Goal: Task Accomplishment & Management: Manage account settings

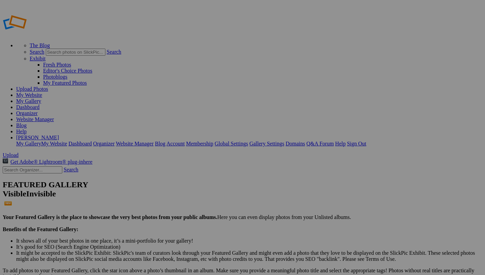
click at [39, 104] on link "Dashboard" at bounding box center [27, 107] width 23 height 6
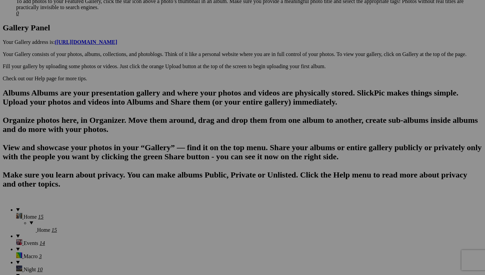
scroll to position [343, 0]
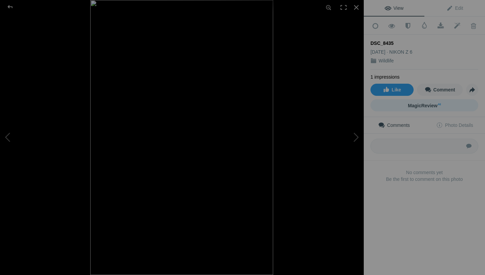
click at [429, 104] on span "MagicReview AI" at bounding box center [424, 105] width 33 height 5
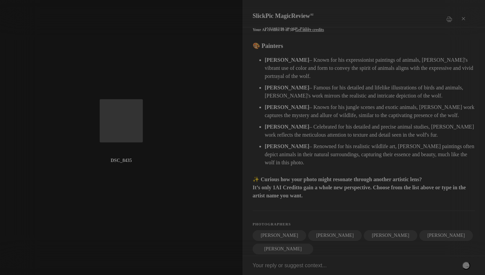
scroll to position [255, 0]
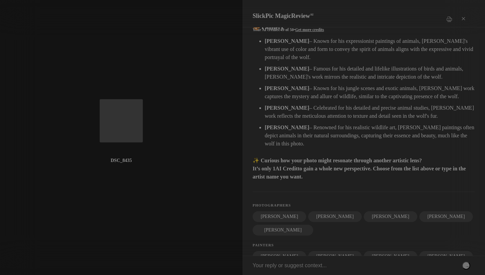
drag, startPoint x: 253, startPoint y: 41, endPoint x: 380, endPoint y: 161, distance: 174.0
click at [380, 161] on div "Visual Summary This photograph captures a striking portrait of a wolf, characte…" at bounding box center [364, 33] width 222 height 490
copy div "Visual Summary This photograph captures a striking portrait of a wolf, characte…"
click at [377, 162] on div "Visual Summary This photograph captures a striking portrait of a wolf, characte…" at bounding box center [364, 33] width 222 height 490
click at [464, 13] on div "×" at bounding box center [464, 18] width 20 height 13
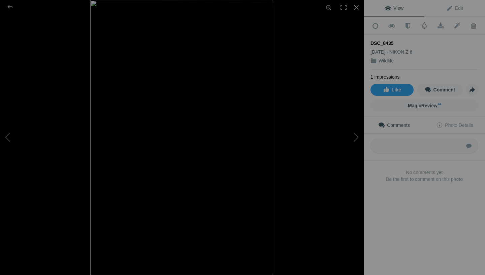
click at [389, 41] on div "DSC_8435" at bounding box center [425, 43] width 108 height 7
drag, startPoint x: 397, startPoint y: 40, endPoint x: 390, endPoint y: 40, distance: 7.1
click at [390, 40] on div "DSC_8435" at bounding box center [425, 43] width 108 height 7
click at [404, 40] on div "DSC_8435" at bounding box center [425, 43] width 108 height 7
click at [465, 7] on link "Edit" at bounding box center [455, 8] width 61 height 16
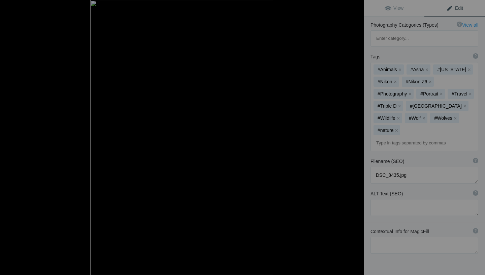
scroll to position [0, 0]
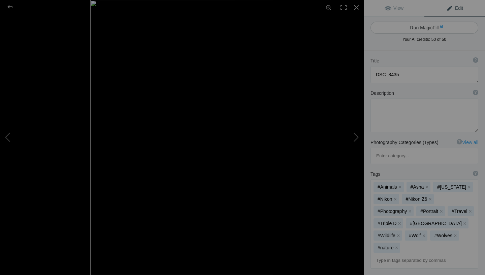
click at [425, 25] on button "Run MagicFill AI" at bounding box center [425, 28] width 108 height 12
type textarea "Majestic Gray Wolf Portrait in Natural Habitat"
type textarea "This stunning image captures a close-up of a majestic gray wolf, showcasing its…"
type textarea "majestic-gray-wolf-portrait.jpg"
type textarea "Close-up portrait of a gray wolf with amber eyes, set against a backdrop of gre…"
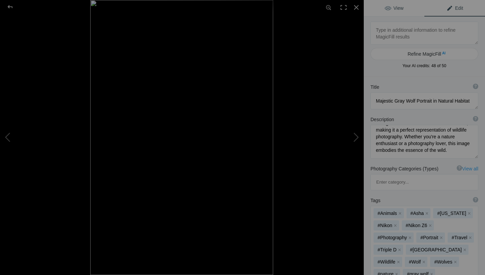
click at [396, 6] on span "View" at bounding box center [394, 7] width 19 height 5
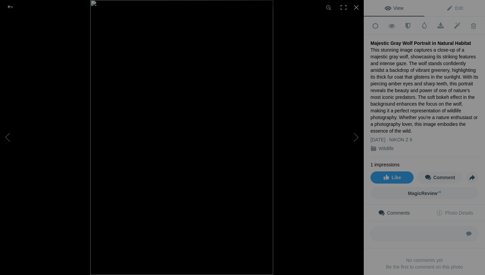
scroll to position [283, 0]
click at [11, 7] on div at bounding box center [10, 6] width 24 height 13
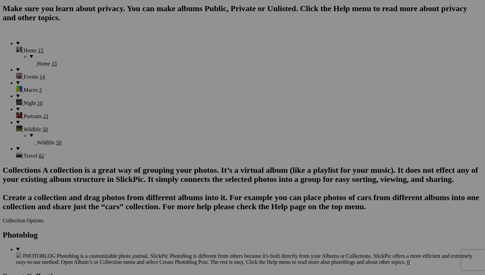
scroll to position [513, 0]
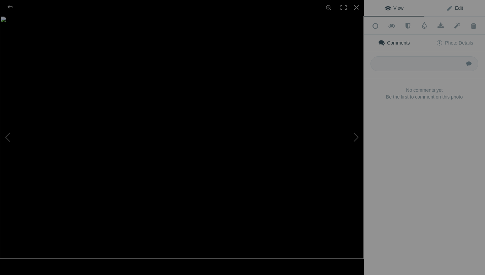
click at [459, 5] on link "Edit" at bounding box center [455, 8] width 61 height 16
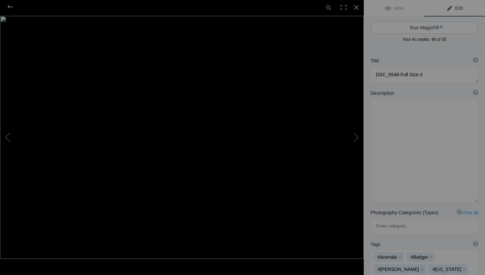
click at [428, 26] on button "Run MagicFill AI" at bounding box center [425, 28] width 108 height 12
type textarea "European Badger Emerging from Tree Hollow"
type textarea "This captivating image showcases a European badger nestled within the hollow of…"
type textarea "european-badger-tree-hollow.jpg"
type textarea "A European badger peeking out from a hollow tree, surrounded by fallen leaves, …"
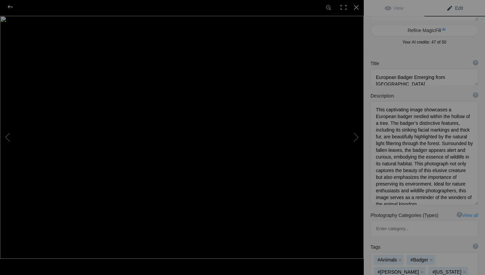
scroll to position [31, 0]
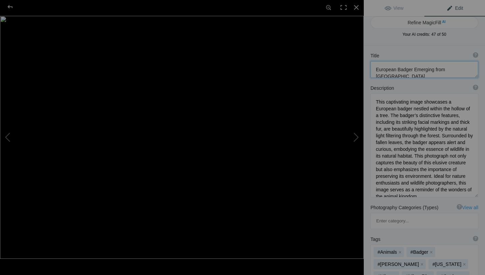
click at [388, 70] on textarea at bounding box center [425, 69] width 108 height 17
type textarea "American Badger Emerging from Tree Hollow"
click at [459, 104] on textarea "To enrich screen reader interactions, please activate Accessibility in Grammarl…" at bounding box center [425, 145] width 108 height 104
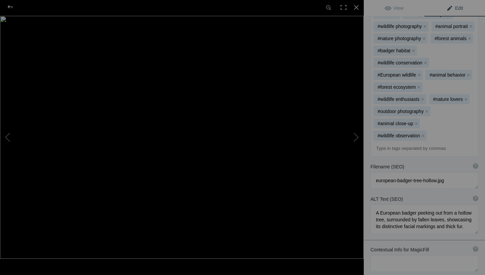
scroll to position [332, 0]
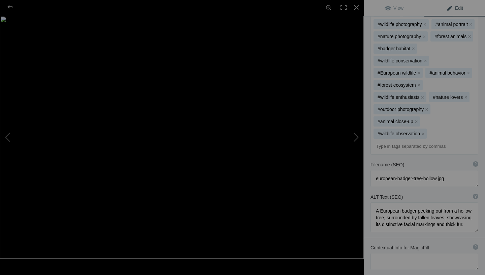
type textarea "This captivating image showcases a American badger nestled within the hollow of…"
click at [382, 170] on textarea "To enrich screen reader interactions, please activate Accessibility in Grammarl…" at bounding box center [425, 178] width 108 height 17
type textarea "american-badger-tree-hollow.jpg"
click at [389, 202] on textarea at bounding box center [425, 217] width 108 height 30
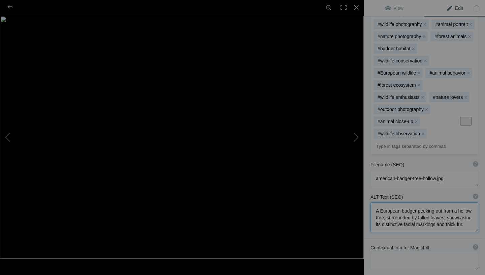
click at [389, 202] on textarea at bounding box center [425, 217] width 108 height 30
type textarea "A American badger peeking out from a hollow tree, surrounded by fallen leaves, …"
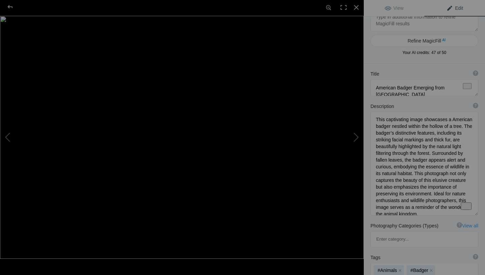
scroll to position [0, 0]
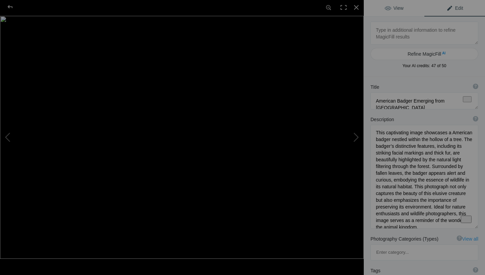
click at [393, 10] on span "View" at bounding box center [394, 7] width 19 height 5
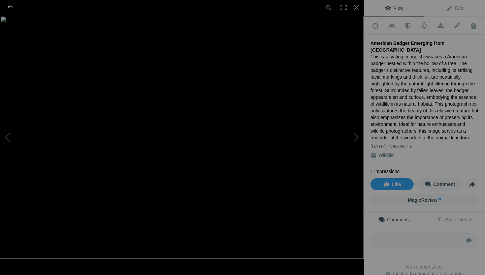
click at [10, 5] on div at bounding box center [10, 6] width 24 height 13
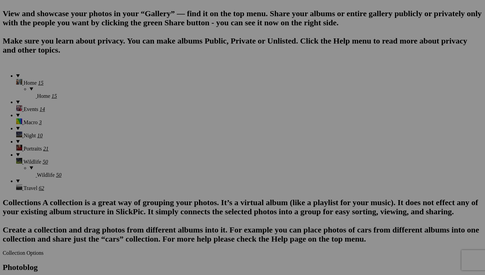
scroll to position [481, 0]
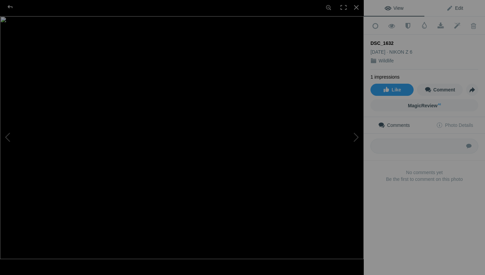
click at [460, 10] on span "Edit" at bounding box center [455, 7] width 17 height 5
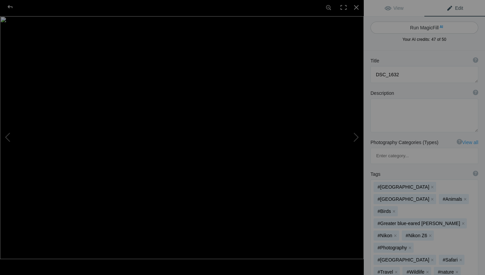
click at [432, 26] on button "Run MagicFill AI" at bounding box center [425, 28] width 108 height 12
type textarea "Vibrant Blue Bird Perched on Earth Mound"
type textarea "This stunning photograph captures a vibrant blue bird standing gracefully on a …"
type textarea "vibrant-blue-bird-perched-on-earth-mound.jpg"
type textarea "A vibrant blue bird standing on a mound of earth, showcasing its striking pluma…"
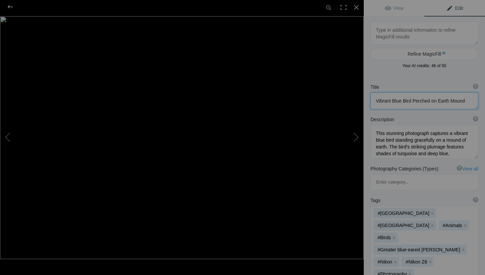
click at [393, 102] on textarea "To enrich screen reader interactions, please activate Accessibility in Grammarl…" at bounding box center [425, 100] width 108 height 17
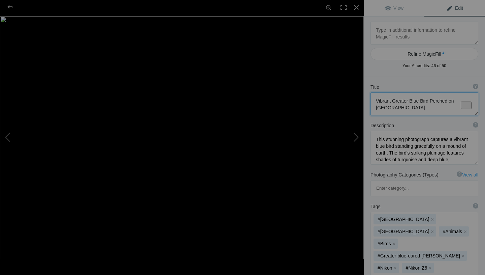
click at [418, 102] on textarea "To enrich screen reader interactions, please activate Accessibility in Grammarl…" at bounding box center [425, 103] width 108 height 23
click at [453, 102] on textarea "To enrich screen reader interactions, please activate Accessibility in Grammarl…" at bounding box center [425, 103] width 108 height 23
type textarea "Vibrant Greater Blue-Eared Starling Perched on Earth Mound"
drag, startPoint x: 377, startPoint y: 102, endPoint x: 447, endPoint y: 103, distance: 70.1
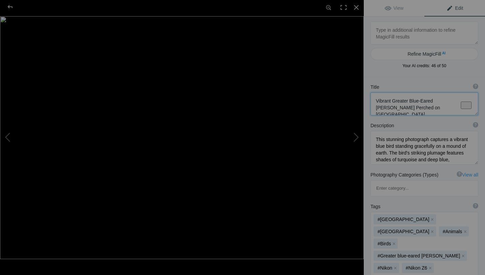
click at [447, 103] on textarea "To enrich screen reader interactions, please activate Accessibility in Grammarl…" at bounding box center [425, 103] width 108 height 23
drag, startPoint x: 452, startPoint y: 140, endPoint x: 395, endPoint y: 149, distance: 58.0
click at [395, 149] on textarea "To enrich screen reader interactions, please activate Accessibility in Grammarl…" at bounding box center [425, 148] width 108 height 34
paste textarea "Vibrant Greater Blue-Eared Starling"
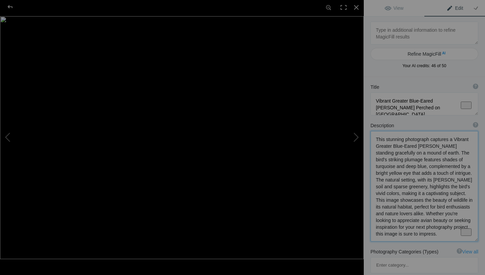
click at [454, 141] on textarea "To enrich screen reader interactions, please activate Accessibility in Grammarl…" at bounding box center [425, 186] width 108 height 111
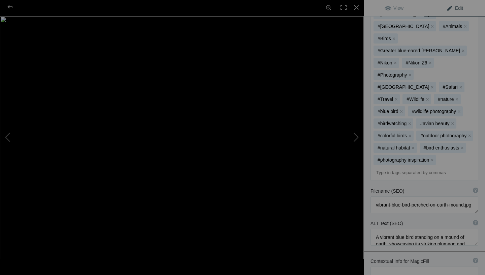
scroll to position [300, 0]
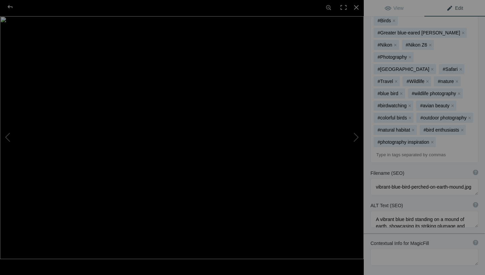
type textarea "This stunning photograph captures a vibrant greater blue-eared starling standin…"
drag, startPoint x: 381, startPoint y: 167, endPoint x: 412, endPoint y: 165, distance: 30.7
click at [412, 211] on textarea "To enrich screen reader interactions, please activate Accessibility in Grammarl…" at bounding box center [425, 219] width 108 height 17
paste textarea "Vibrant Greater Blue-Eared Starling"
click at [382, 211] on textarea "To enrich screen reader interactions, please activate Accessibility in Grammarl…" at bounding box center [425, 229] width 108 height 36
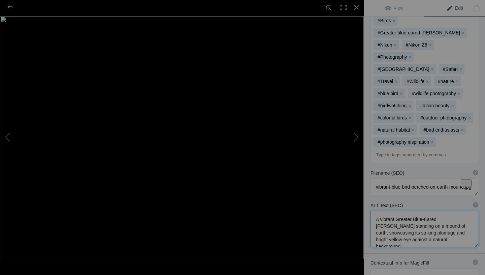
click at [399, 211] on textarea "To enrich screen reader interactions, please activate Accessibility in Grammarl…" at bounding box center [425, 229] width 108 height 36
click at [412, 211] on textarea "To enrich screen reader interactions, please activate Accessibility in Grammarl…" at bounding box center [425, 229] width 108 height 36
click at [431, 211] on textarea "To enrich screen reader interactions, please activate Accessibility in Grammarl…" at bounding box center [425, 229] width 108 height 36
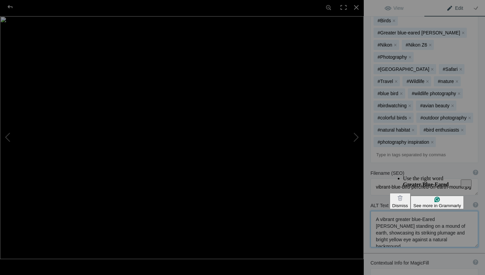
click at [424, 211] on textarea "To enrich screen reader interactions, please activate Accessibility in Grammarl…" at bounding box center [425, 229] width 108 height 36
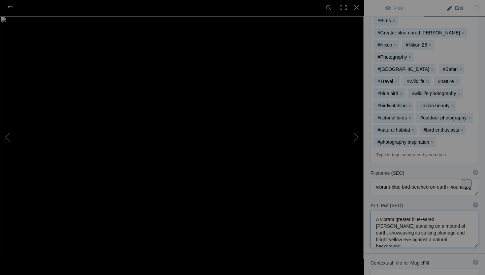
click at [436, 211] on textarea "To enrich screen reader interactions, please activate Accessibility in Grammarl…" at bounding box center [425, 229] width 108 height 36
type textarea "A vibrant greater blue-eared starling standing on a mound of earth, showcasing …"
drag, startPoint x: 381, startPoint y: 166, endPoint x: 449, endPoint y: 167, distance: 68.4
click at [449, 211] on textarea "To enrich screen reader interactions, please activate Accessibility in Grammarl…" at bounding box center [425, 229] width 108 height 36
drag, startPoint x: 376, startPoint y: 133, endPoint x: 410, endPoint y: 134, distance: 34.7
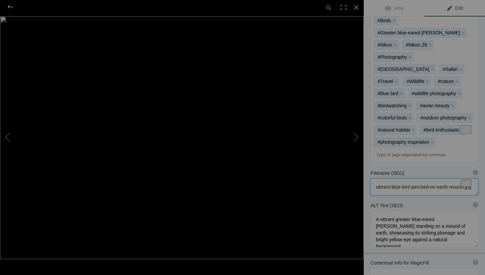
click at [410, 178] on textarea "To enrich screen reader interactions, please activate Accessibility in Grammarl…" at bounding box center [425, 186] width 108 height 17
paste textarea "greater blue-eared starling"
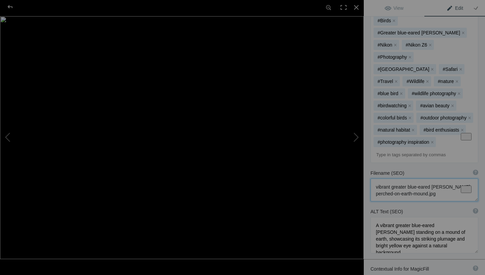
click at [391, 178] on textarea "To enrich screen reader interactions, please activate Accessibility in Grammarl…" at bounding box center [425, 189] width 108 height 23
click at [433, 178] on textarea "To enrich screen reader interactions, please activate Accessibility in Grammarl…" at bounding box center [425, 189] width 108 height 23
click at [445, 178] on textarea "To enrich screen reader interactions, please activate Accessibility in Grammarl…" at bounding box center [425, 189] width 108 height 23
type textarea "vibrant-greater-blue-eared-starling-perched-on-earth-mound.jpg"
click at [400, 7] on span "View" at bounding box center [394, 7] width 19 height 5
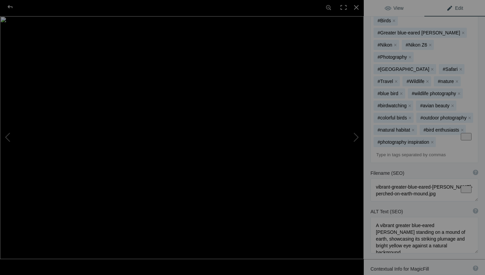
scroll to position [0, 0]
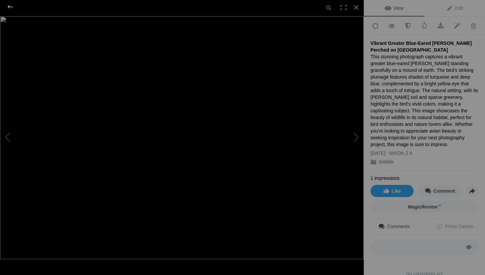
click at [9, 7] on div at bounding box center [10, 6] width 24 height 13
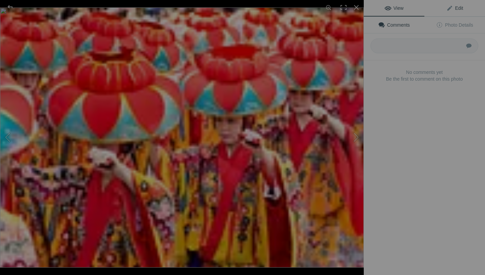
click at [461, 8] on span "Edit" at bounding box center [455, 7] width 17 height 5
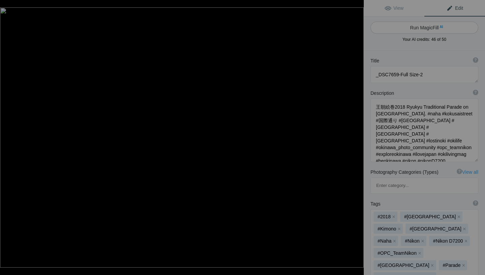
click at [418, 28] on button "Run MagicFill AI" at bounding box center [425, 28] width 108 height 12
type textarea "Ryukyu Traditional Parade on Kokusai Street: A Colorful Celebration"
type textarea "Experience the vibrant energy of the Ryukyu Traditional Parade held on Kokusai …"
type textarea "ryukyu-traditional-parade-kokusai-street.jpg"
type textarea "Participants in the Ryukyu Traditional Parade on Kokusai Street, wearing colorf…"
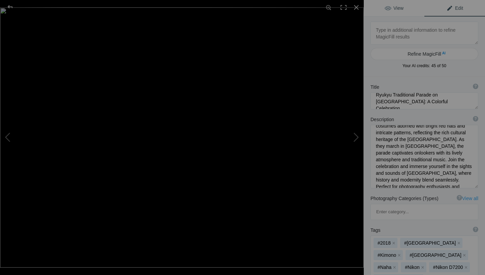
click at [395, 9] on span "View" at bounding box center [394, 7] width 19 height 5
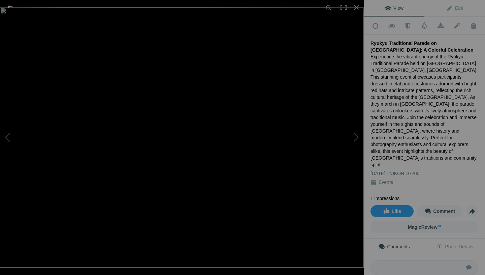
click at [11, 8] on div at bounding box center [10, 6] width 24 height 13
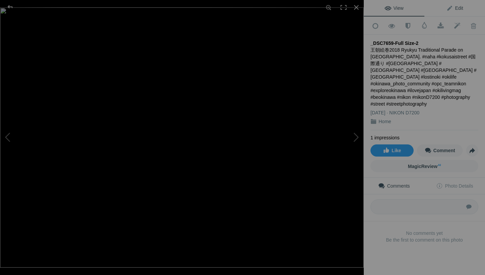
click at [463, 10] on link "Edit" at bounding box center [455, 8] width 61 height 16
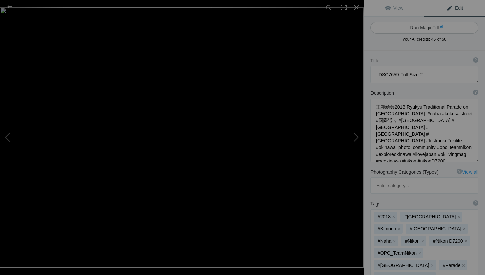
click at [425, 26] on button "Run MagicFill AI" at bounding box center [425, 28] width 108 height 12
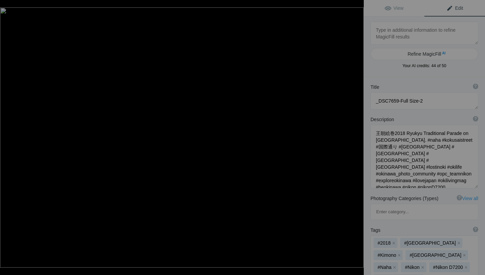
type textarea "Ryukyu Traditional Parade on [GEOGRAPHIC_DATA], [GEOGRAPHIC_DATA]"
type textarea "Experience the vibrant colors and rich cultural heritage of the Ryukyu Traditio…"
type textarea "ryukyu-traditional-parade-kokusai-street-[GEOGRAPHIC_DATA]jpg"
type textarea "Participants in the Ryukyu Traditional Parade on [GEOGRAPHIC_DATA], wearing col…"
click at [393, 9] on span "View" at bounding box center [394, 7] width 19 height 5
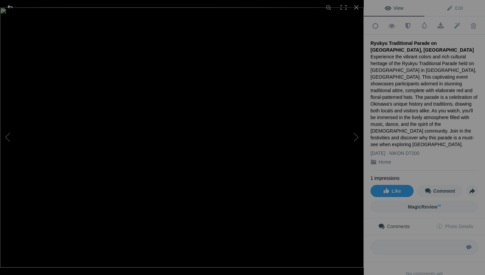
click at [10, 6] on div at bounding box center [10, 6] width 24 height 13
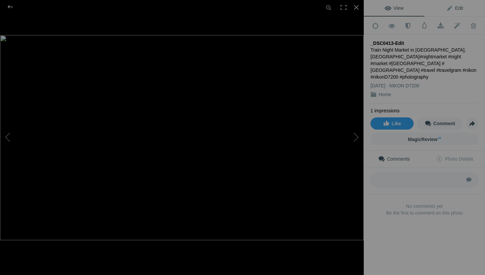
click at [457, 6] on span "Edit" at bounding box center [455, 7] width 17 height 5
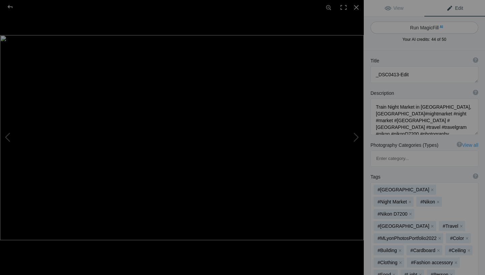
click at [429, 25] on button "Run MagicFill AI" at bounding box center [425, 28] width 108 height 12
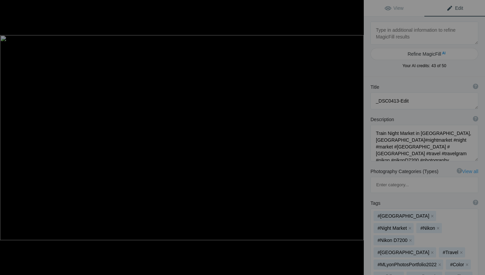
type textarea "Vibrant Night Market Scene in Bangkok, Thailand"
type textarea "Experience the bustling energy of the Train Night Market in Bangkok, Thailand, …"
type textarea "train-night-market-bangkok.jpg"
type textarea "Aerial view of the Train Night Market in Bangkok, Thailand, showcasing colorful…"
click at [393, 5] on link "View" at bounding box center [394, 8] width 61 height 16
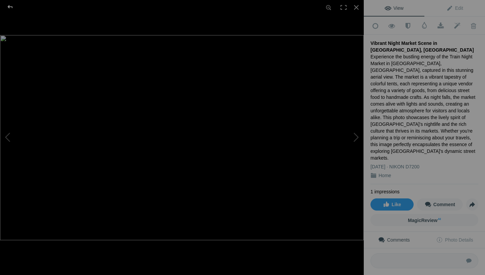
click at [11, 7] on div at bounding box center [10, 6] width 24 height 13
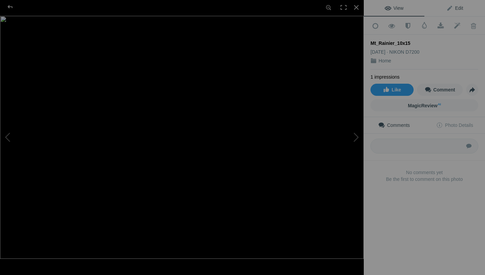
click at [458, 8] on span "Edit" at bounding box center [455, 7] width 17 height 5
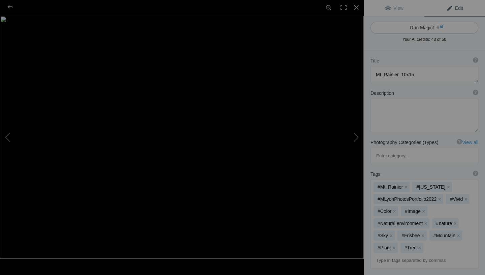
click at [431, 27] on button "Run MagicFill AI" at bounding box center [425, 28] width 108 height 12
type textarea "Majestic Mt. Rainier Under a Full Moon"
type textarea "Experience the breathtaking beauty of Mt. Rainier, captured at twilight with a …"
type textarea "mt-rainier-full-moon.jpg"
type textarea "A stunning view of Mt. Rainier under a full moon, with lush evergreen trees in …"
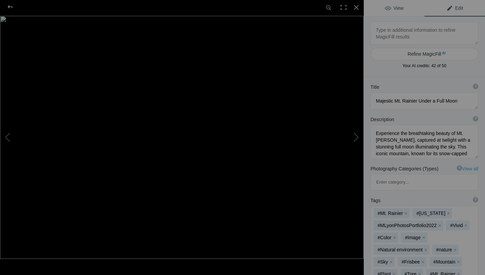
click at [398, 8] on span "View" at bounding box center [394, 7] width 19 height 5
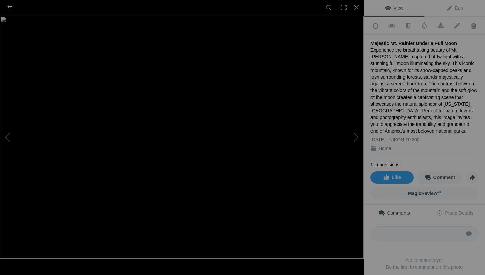
click at [9, 9] on div at bounding box center [10, 6] width 24 height 13
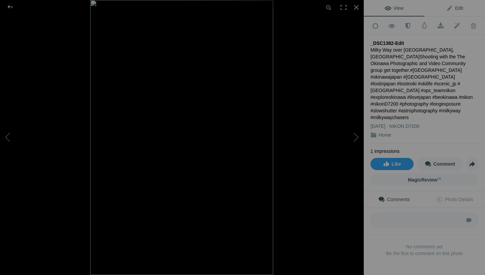
click at [461, 9] on span "Edit" at bounding box center [455, 7] width 17 height 5
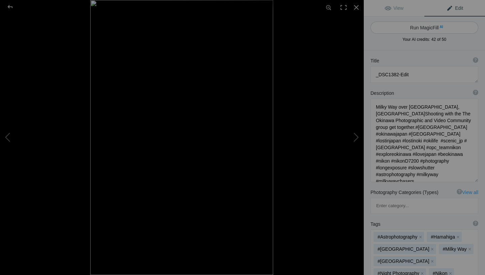
click at [414, 28] on button "Run MagicFill AI" at bounding box center [425, 28] width 108 height 12
type textarea "Stunning Milky Way Over [GEOGRAPHIC_DATA], [GEOGRAPHIC_DATA]"
type textarea "Experience the breathtaking beauty of the Milky Way illuminating the night sky …"
type textarea "milky-way-okinawa-japan.jpg"
type textarea "Milky Way galaxy over the ocean in Okinawa, Japan, framed by silhouetted trees."
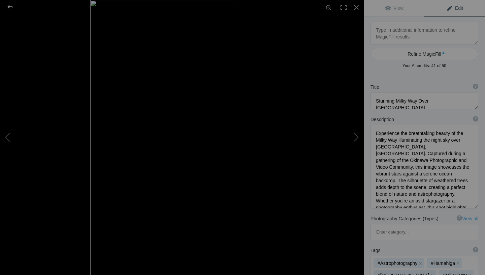
click at [12, 7] on div at bounding box center [10, 6] width 24 height 13
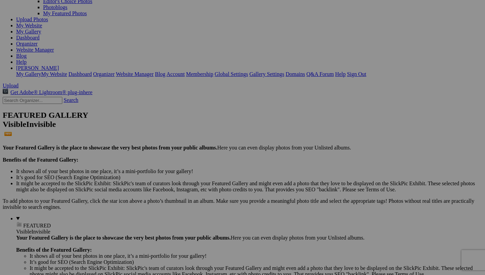
scroll to position [70, 0]
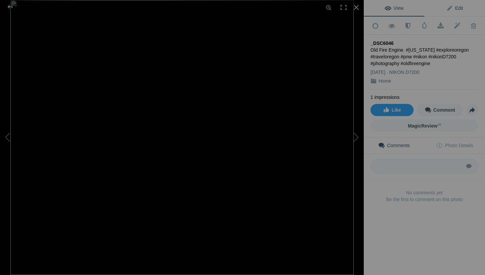
click at [461, 10] on span "Edit" at bounding box center [455, 7] width 17 height 5
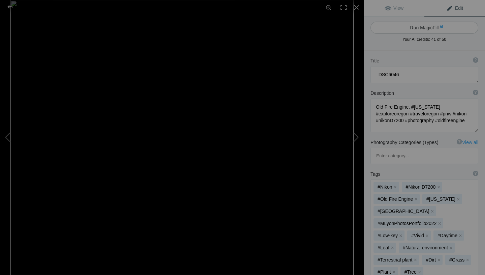
click at [431, 28] on button "Run MagicFill AI" at bounding box center [425, 28] width 108 height 12
type textarea "Abandoned Vintage Fire Engine Overgrown with [PERSON_NAME] in [US_STATE]"
type textarea "Discover the haunting beauty of this abandoned vintage fire engine, nestled dee…"
type textarea "abandoned-vintage-fire-engine-oregon.jpg"
type textarea "An abandoned vintage fire engine covered in moss and surrounded by ferns in a l…"
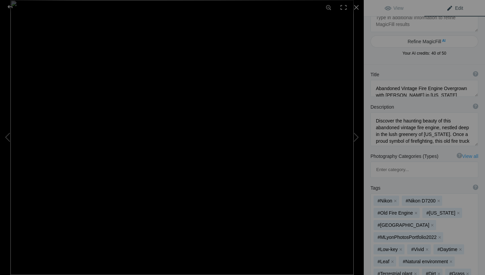
scroll to position [14, 0]
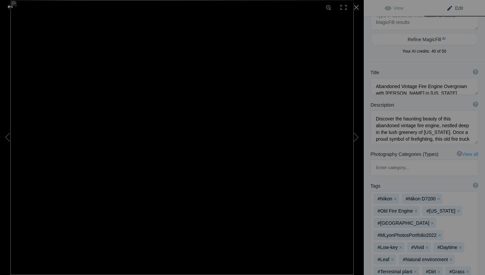
click at [11, 8] on div at bounding box center [10, 6] width 24 height 13
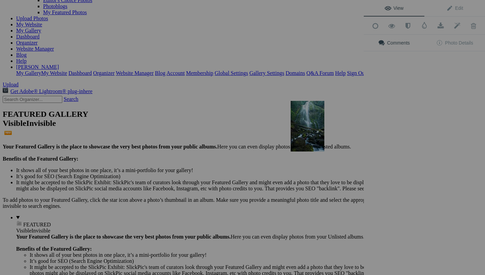
scroll to position [0, 0]
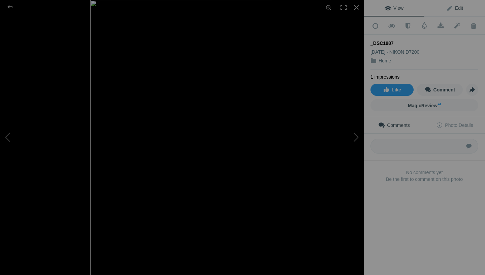
click at [459, 6] on span "Edit" at bounding box center [455, 7] width 17 height 5
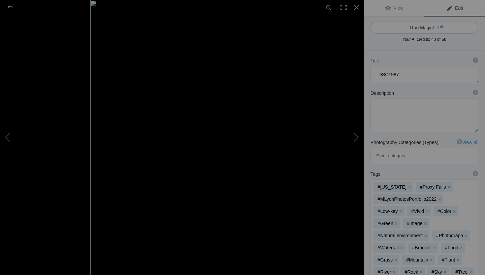
click at [428, 27] on button "Run MagicFill AI" at bounding box center [425, 28] width 108 height 12
type textarea "Majestic Waterfall Cascading Over Lush Green Rocks"
type textarea "Experience the breathtaking beauty of a stunning waterfall as it cascades down …"
type textarea "majestic-waterfall-cascading-lush-green-rocks.jpg"
type textarea "A stunning waterfall cascading over moss-covered rocks in a lush green forest, …"
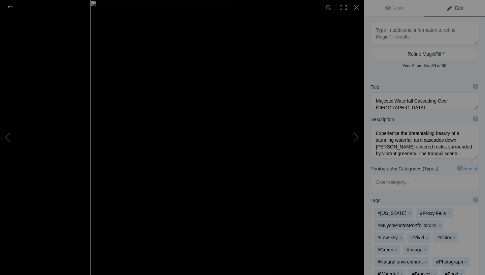
scroll to position [7, 0]
click at [9, 7] on div at bounding box center [10, 6] width 24 height 13
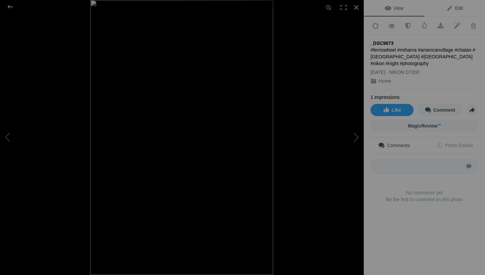
click at [460, 12] on link "Edit" at bounding box center [455, 8] width 61 height 16
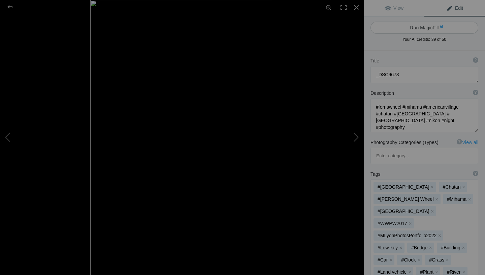
click at [429, 26] on button "Run MagicFill AI" at bounding box center [425, 28] width 108 height 12
type textarea "Vibrant Ferris Wheel at Night in Mihama, Okinawa"
type textarea "Experience the stunning beauty of the Mihama Ferris Wheel, a captivating sight …"
type textarea "vibrant-ferris-wheel-mihama-okinawa.jpg"
type textarea "Nighttime view of the Mihama Ferris Wheel in Okinawa, Japan, with colorful ligh…"
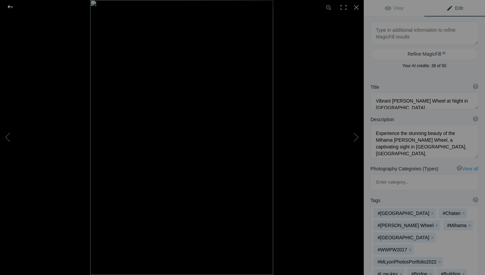
click at [10, 4] on div at bounding box center [10, 6] width 24 height 13
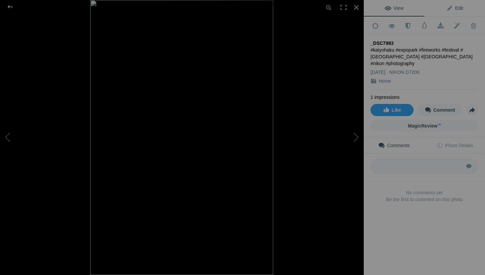
click at [459, 8] on span "Edit" at bounding box center [455, 7] width 17 height 5
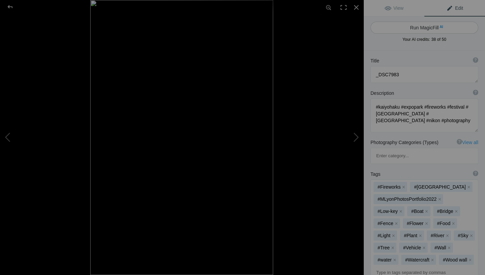
click at [427, 27] on button "Run MagicFill AI" at bounding box center [425, 28] width 108 height 12
type textarea "Stunning Fireworks Display Over Okinawa's Night Sky"
type textarea "Experience the breathtaking beauty of a fireworks festival in Okinawa, Japan. T…"
type textarea "okinawa-fireworks-festival.jpg"
type textarea "Fireworks bursting in vibrant colors over the waters of Okinawa during a festiv…"
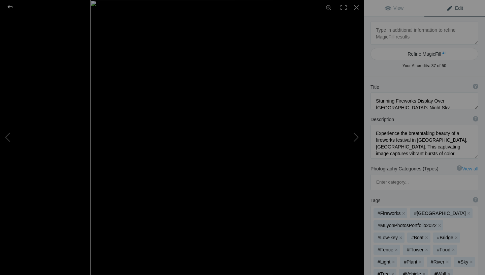
click at [10, 6] on div at bounding box center [10, 6] width 24 height 13
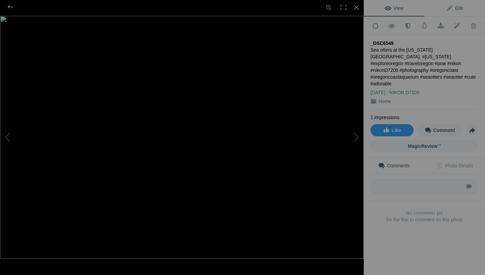
click at [464, 9] on link "Edit" at bounding box center [455, 8] width 61 height 16
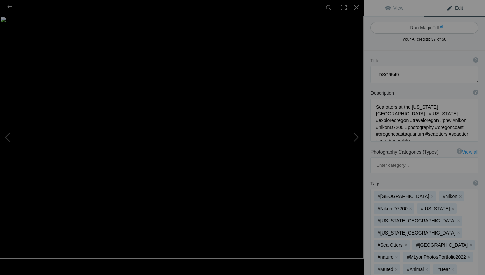
click at [431, 25] on button "Run MagicFill AI" at bounding box center [425, 28] width 108 height 12
type textarea "Playful Sea Otters Swimming at Oregon Coast Aquarium"
type textarea "Discover the charm of sea otters at the Oregon Coast Aquarium, where these ador…"
type textarea "playful-sea-otters-oregon-coast-aquarium.jpg"
type textarea "Two playful sea otters swimming together at the Oregon Coast Aquarium, showcasi…"
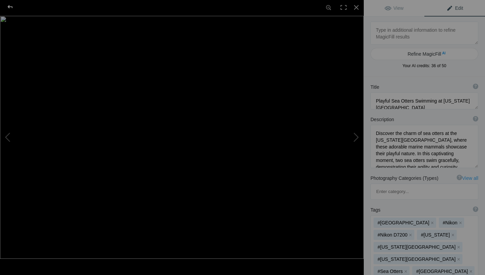
click at [9, 5] on div at bounding box center [10, 6] width 24 height 13
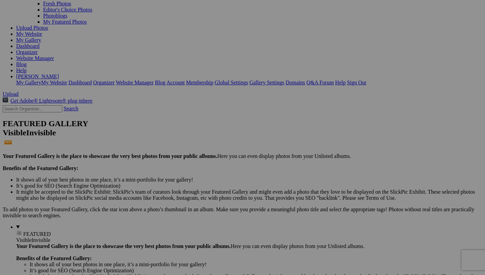
scroll to position [85, 0]
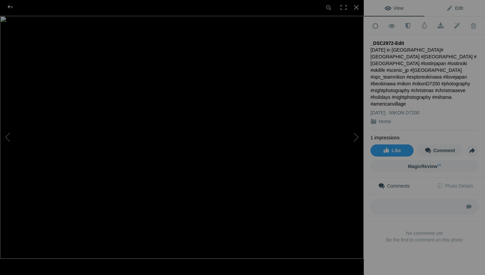
click at [461, 9] on span "Edit" at bounding box center [455, 7] width 17 height 5
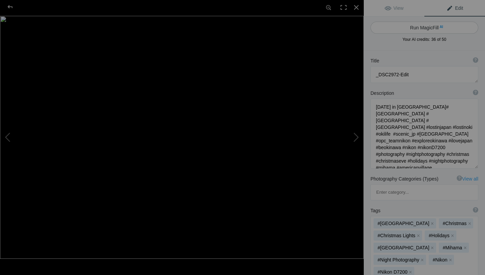
click at [426, 30] on button "Run MagicFill AI" at bounding box center [425, 28] width 108 height 12
type textarea "Vibrant Lanterns in Mihama American Village on Christmas Eve"
type textarea "Experience the festive spirit of Christmas Eve in Mihama American Village, Okin…"
type textarea "vibrant-lanterns-mihama-american-village-christmas-eve.jpg"
type textarea "Colorful lanterns with "Orion" text glowing in Mihama American Village during C…"
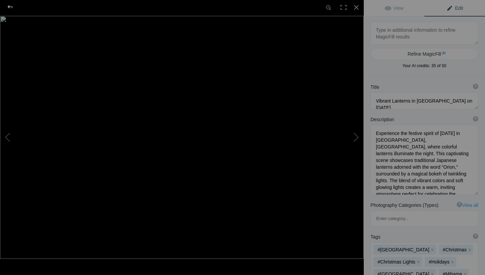
click at [10, 7] on div at bounding box center [10, 6] width 24 height 13
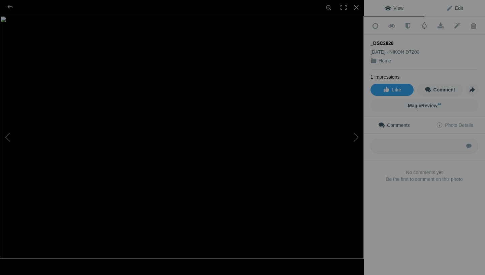
click at [460, 6] on span "Edit" at bounding box center [455, 7] width 17 height 5
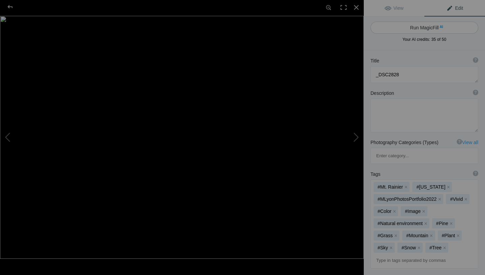
click at [424, 28] on button "Run MagicFill AI" at bounding box center [425, 28] width 108 height 12
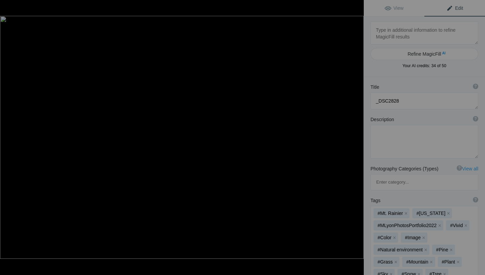
type textarea "Majestic Mount Rainier with Lush Greenery"
type textarea "This stunning photograph captures the breathtaking beauty of Mount Rainier, sho…"
type textarea "mount-rainier-lush-greenery.jpg"
type textarea "A solitary evergreen tree in the foreground with Mount Rainier's snow-capped pe…"
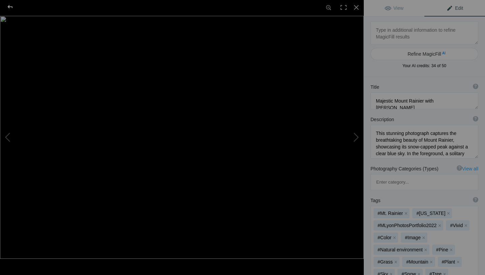
click at [10, 9] on div at bounding box center [10, 6] width 24 height 13
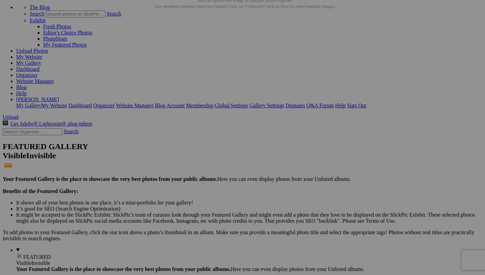
scroll to position [0, 0]
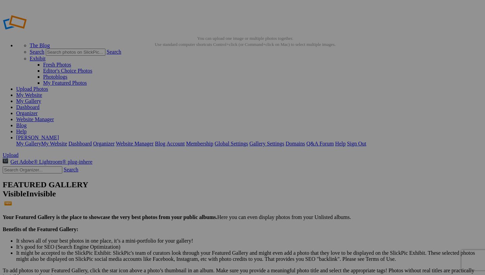
click at [39, 104] on link "Dashboard" at bounding box center [27, 107] width 23 height 6
